Goal: Information Seeking & Learning: Check status

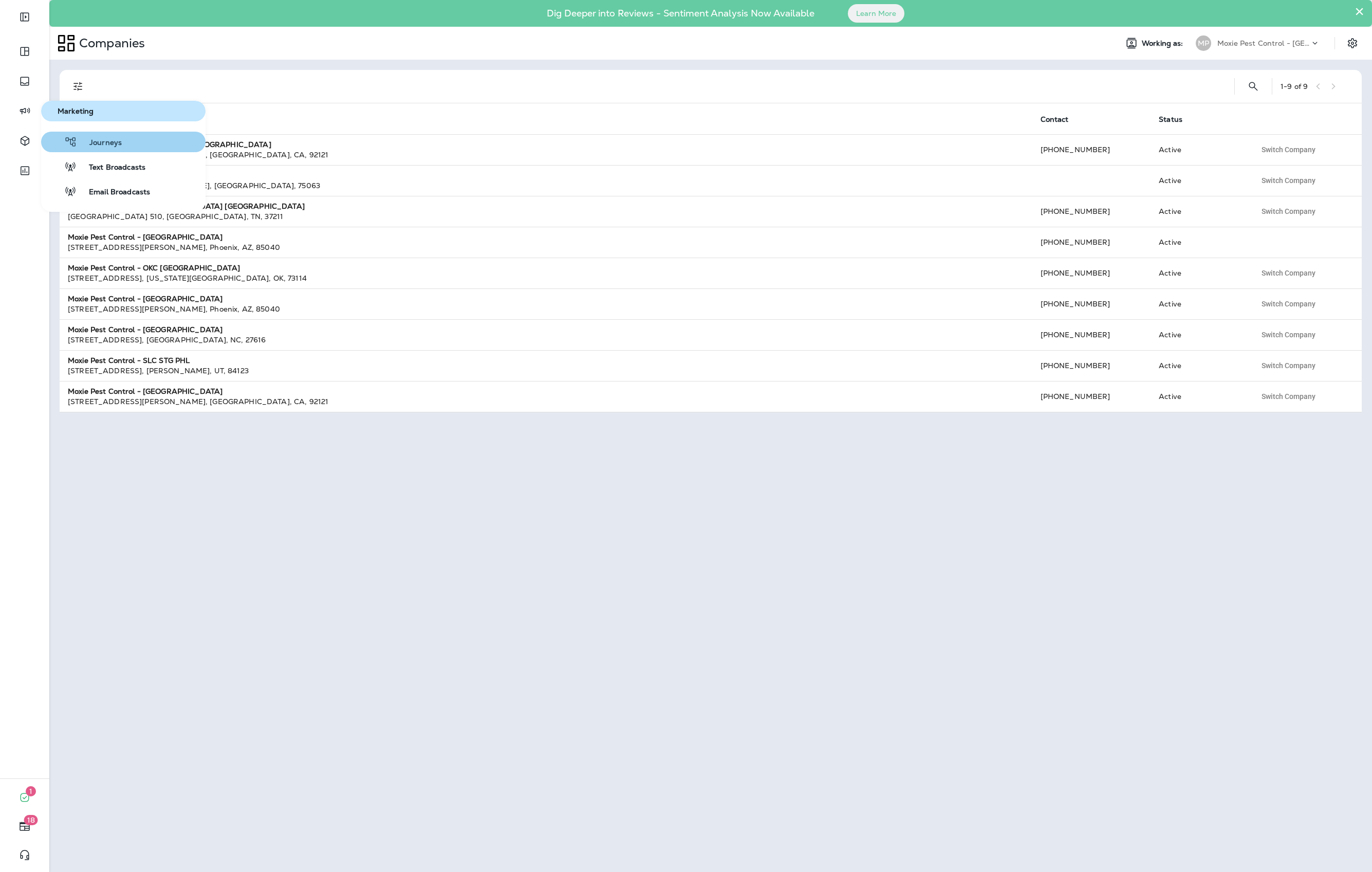
click at [97, 144] on span "Journeys" at bounding box center [99, 142] width 45 height 10
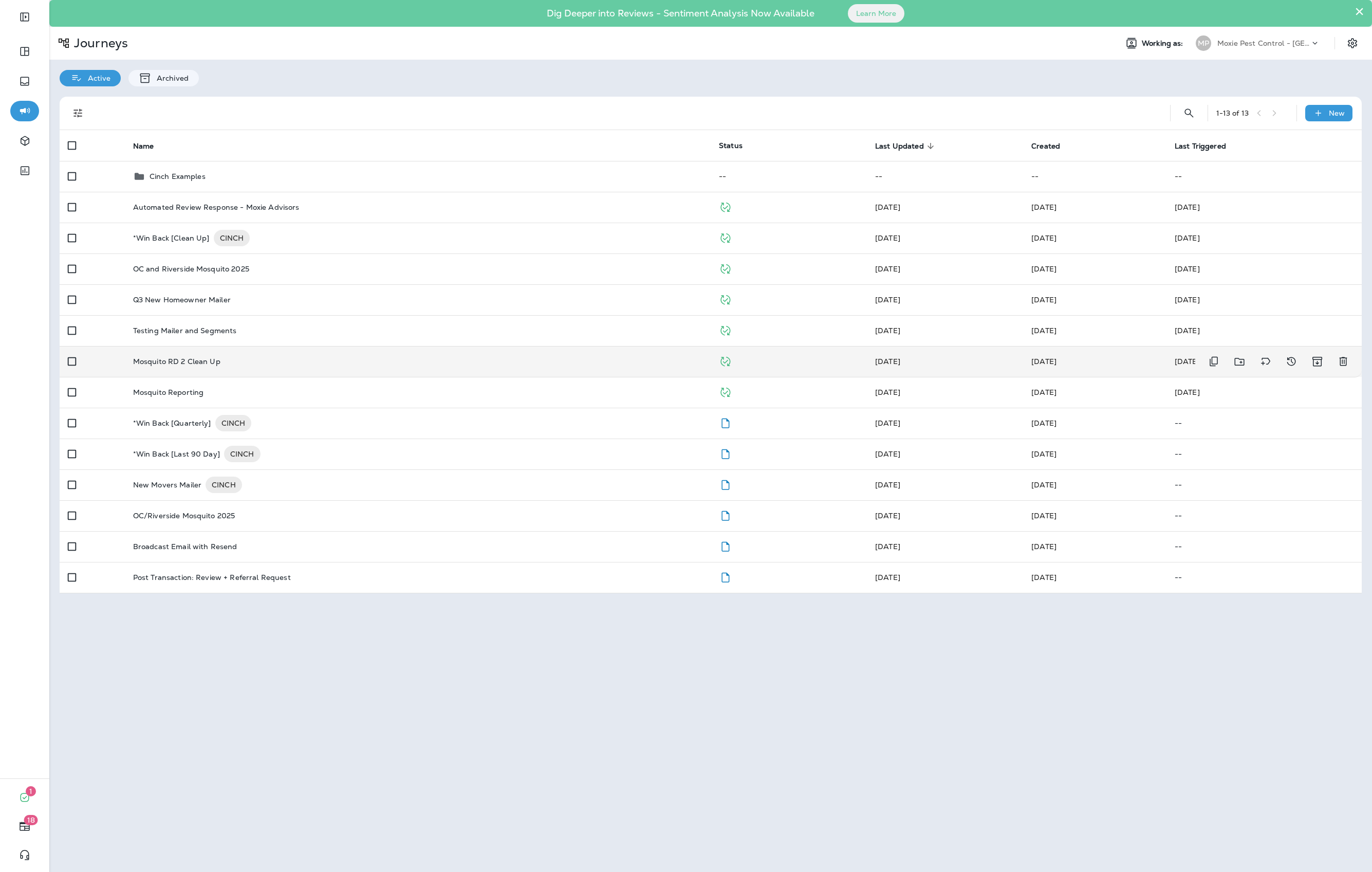
click at [217, 360] on p "Mosquito RD 2 Clean Up" at bounding box center [176, 361] width 87 height 8
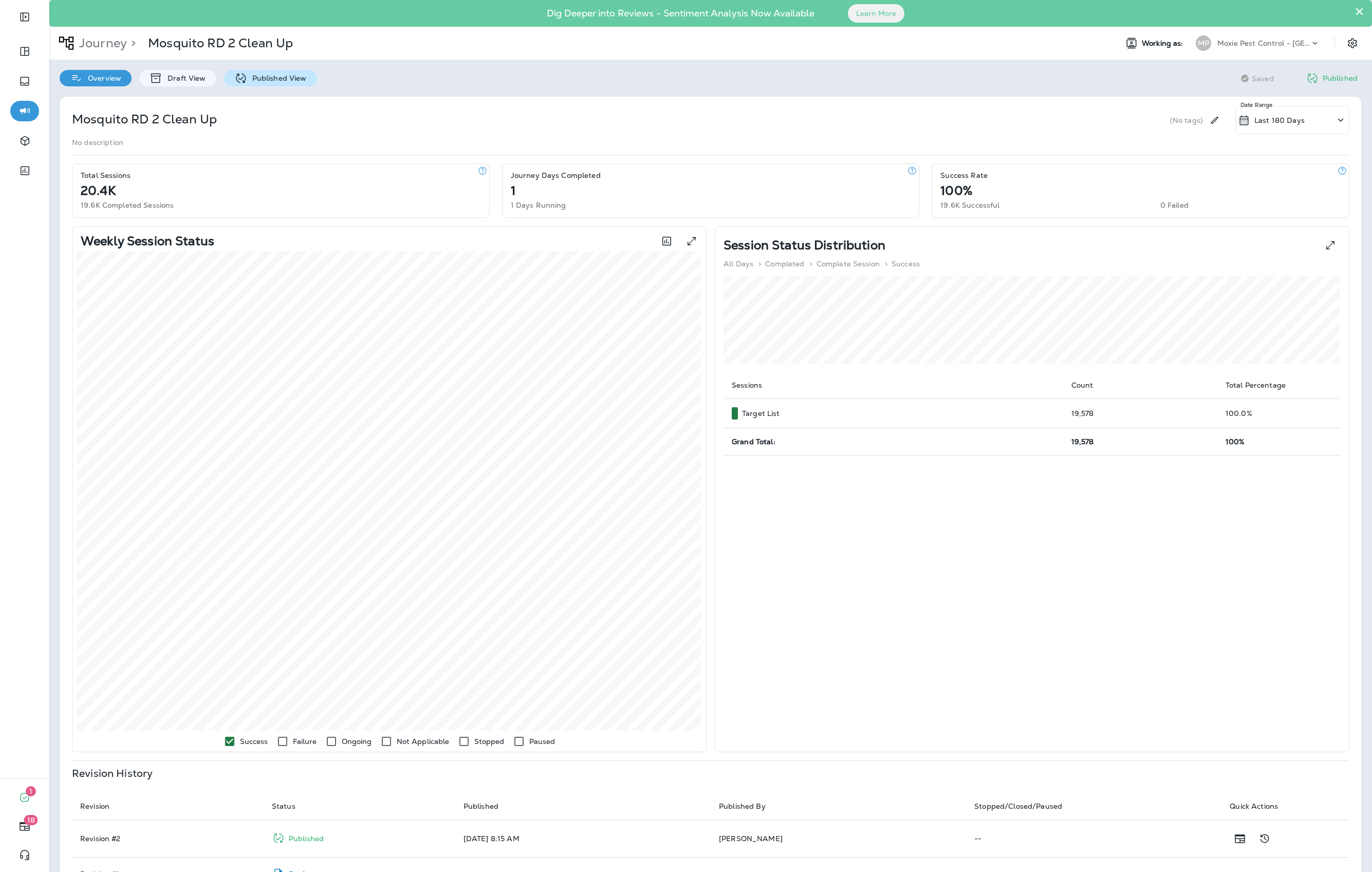
click at [262, 75] on p "Published View" at bounding box center [277, 78] width 59 height 8
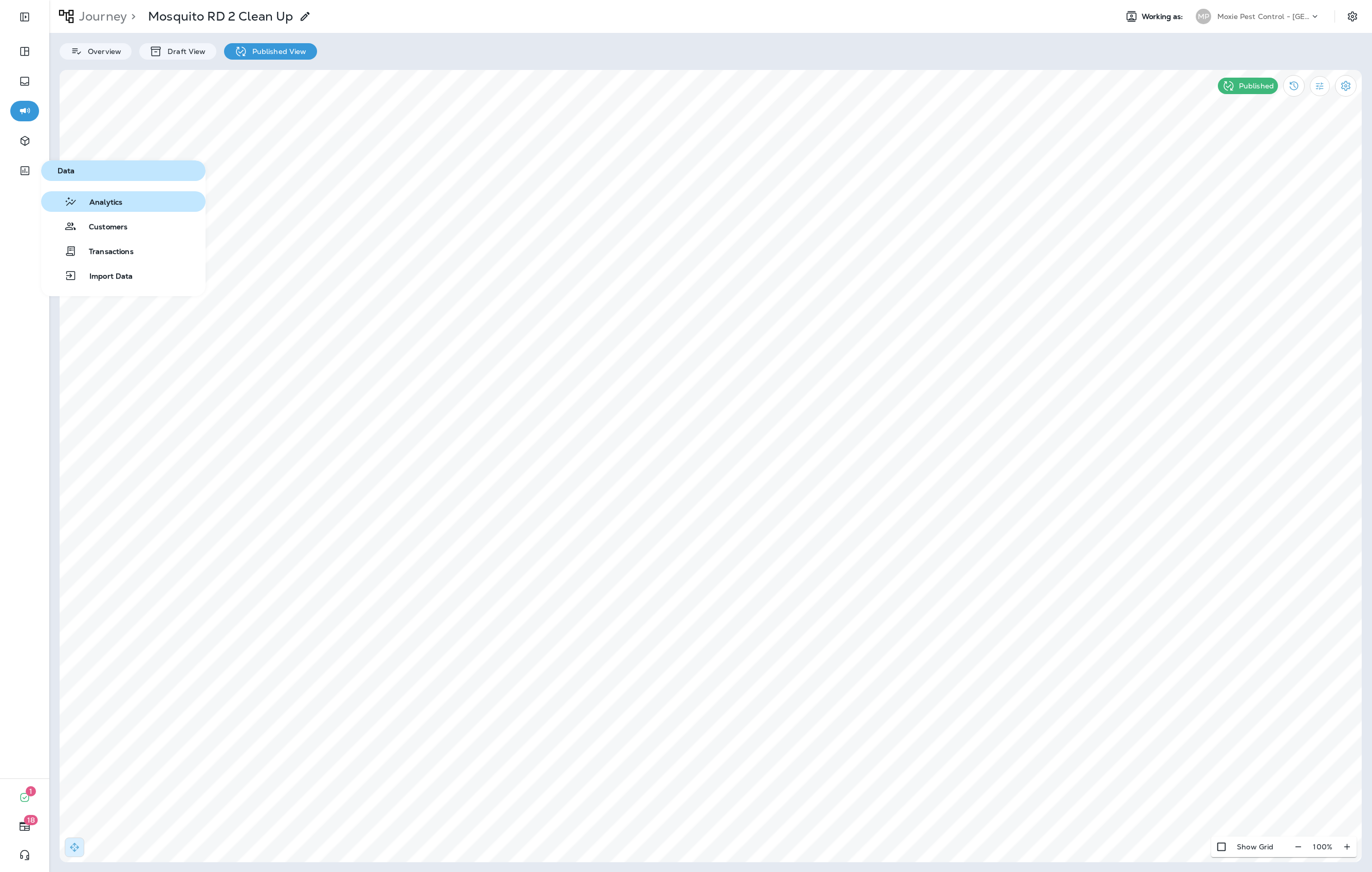
click at [118, 200] on span "Analytics" at bounding box center [100, 203] width 45 height 10
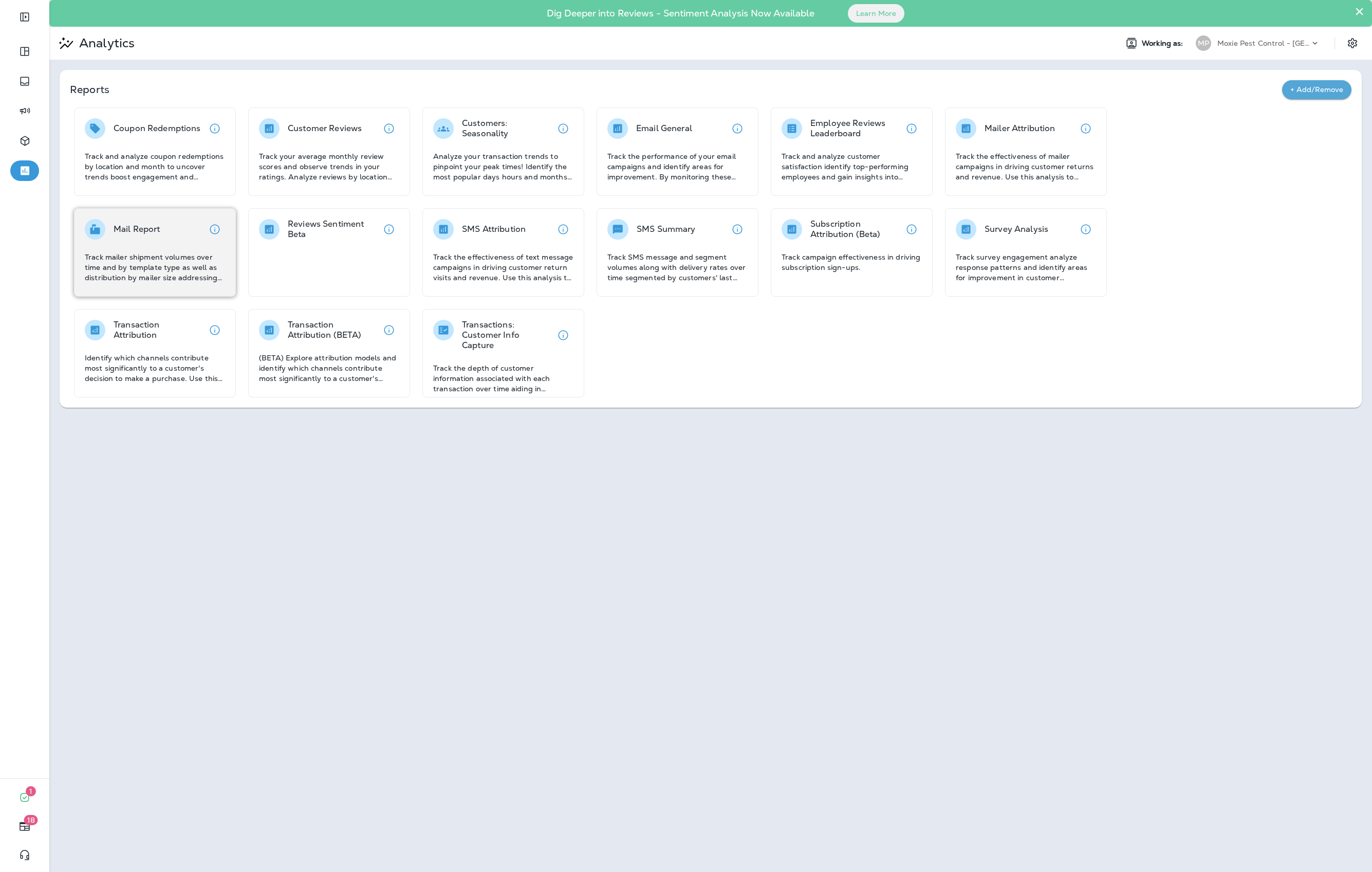
click at [147, 257] on p "Track mailer shipment volumes over time and by template type as well as distrib…" at bounding box center [155, 266] width 141 height 31
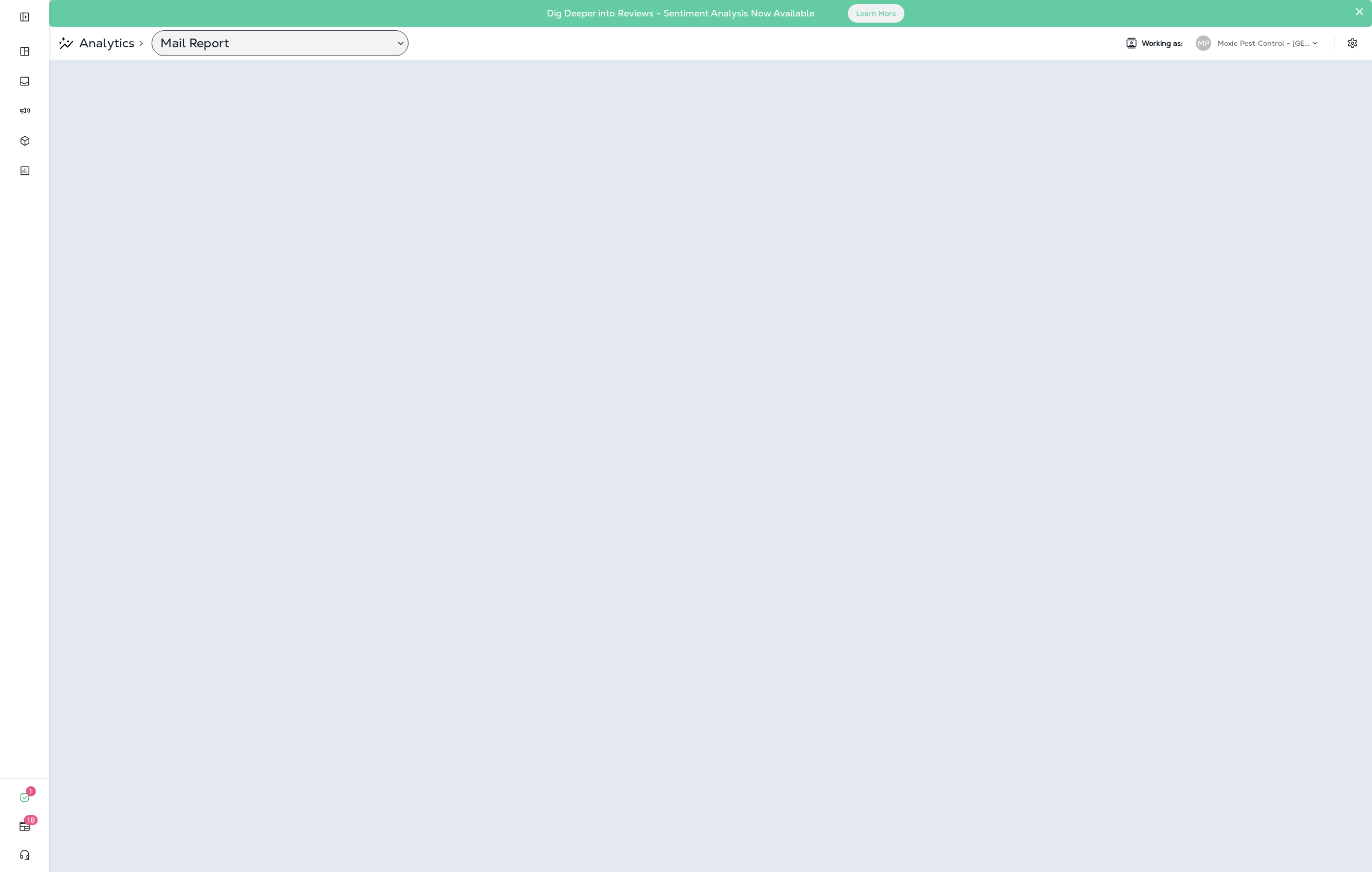
click at [219, 42] on p "Mail Report" at bounding box center [273, 44] width 226 height 16
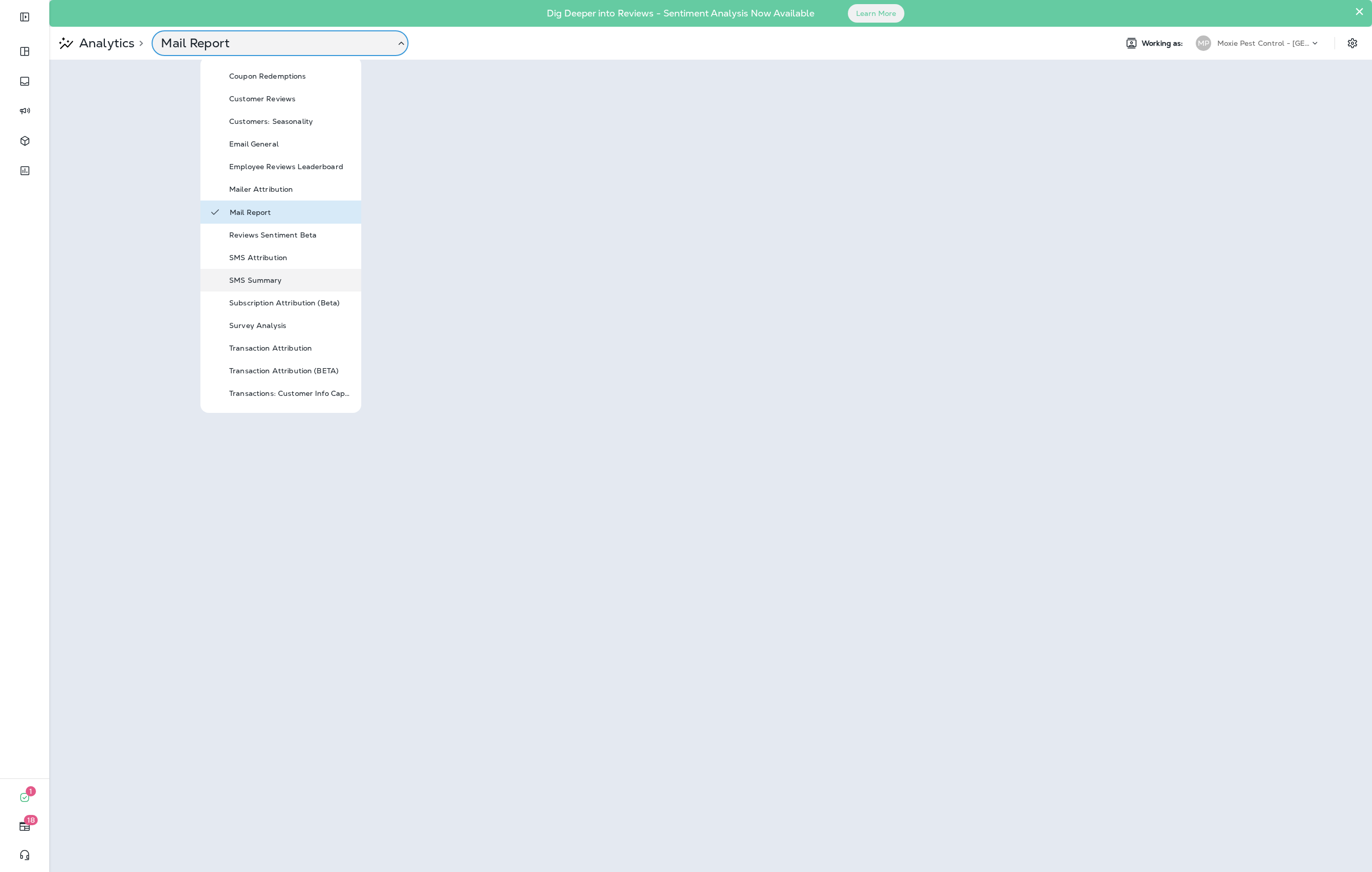
click at [282, 270] on div "SMS Summary" at bounding box center [280, 280] width 161 height 23
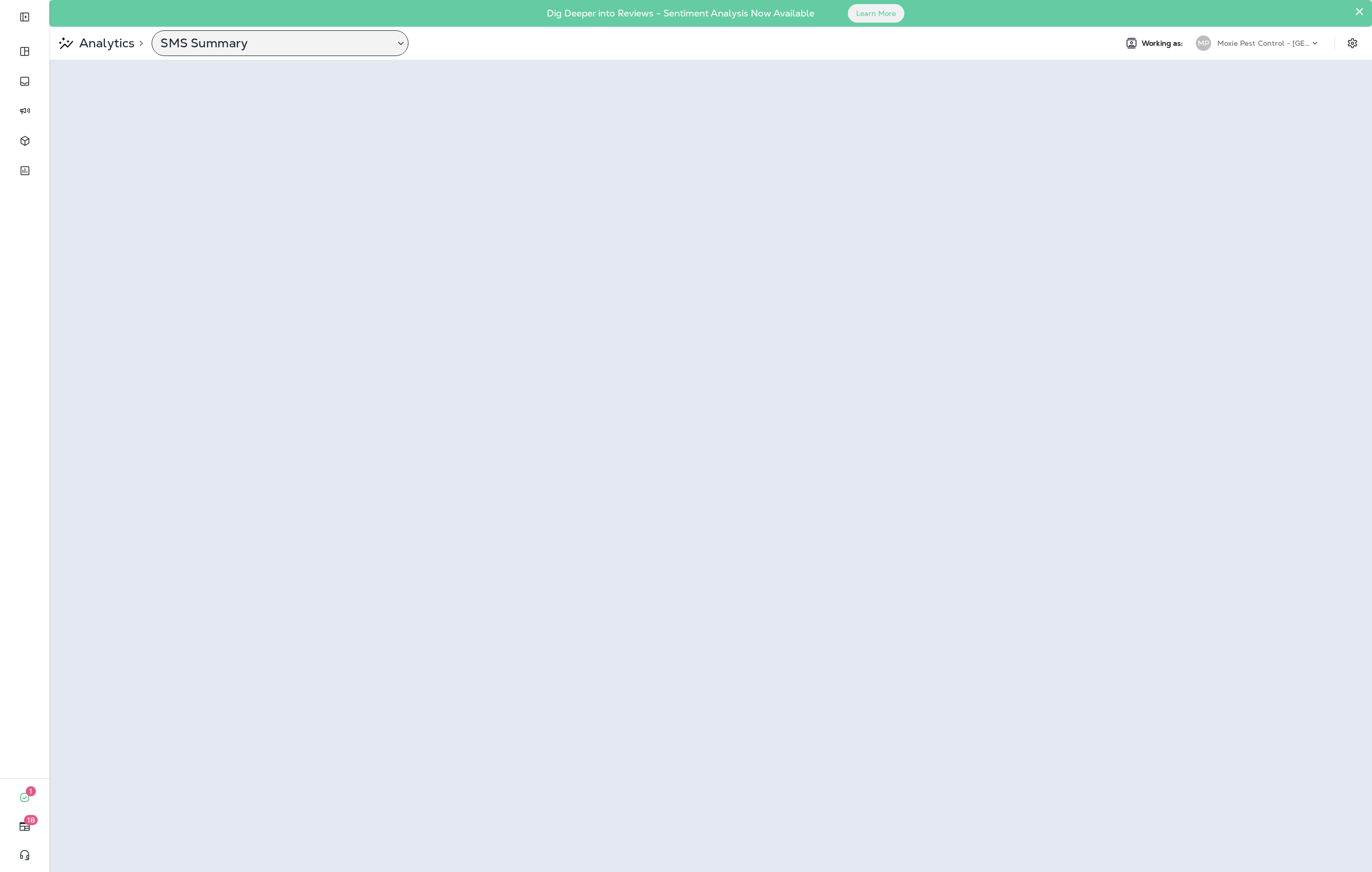
click at [190, 38] on p "SMS Summary" at bounding box center [273, 44] width 226 height 16
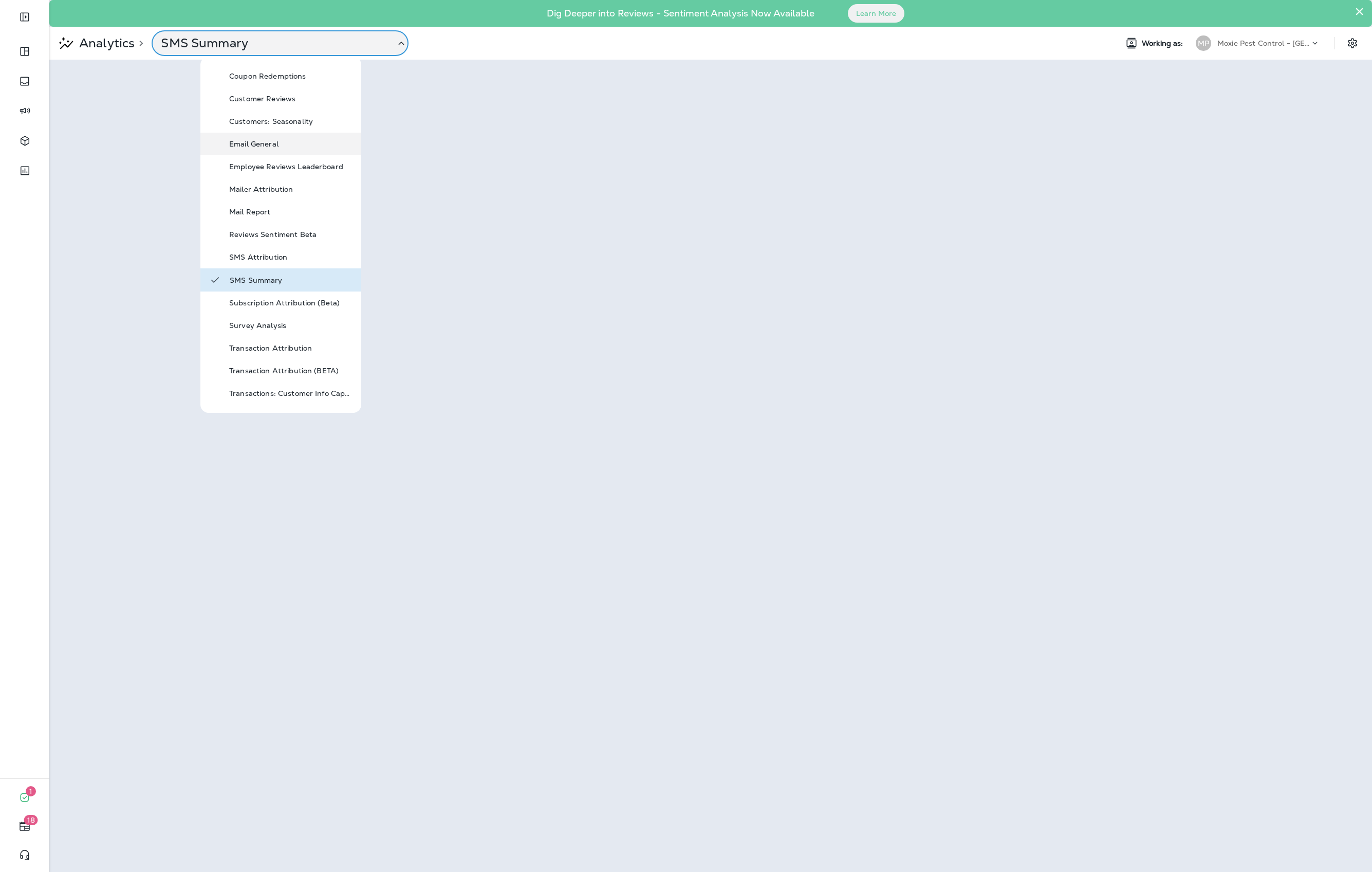
click at [231, 149] on div "Email General" at bounding box center [290, 144] width 123 height 12
